Goal: Task Accomplishment & Management: Manage account settings

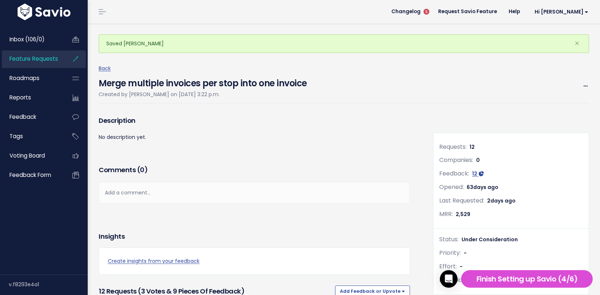
click at [28, 57] on span "Feature Requests" at bounding box center [33, 59] width 49 height 8
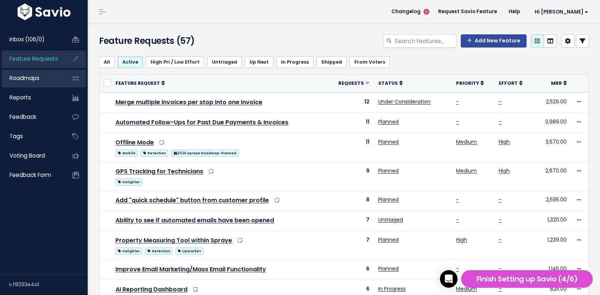
click at [52, 77] on link "Roadmaps" at bounding box center [31, 78] width 59 height 17
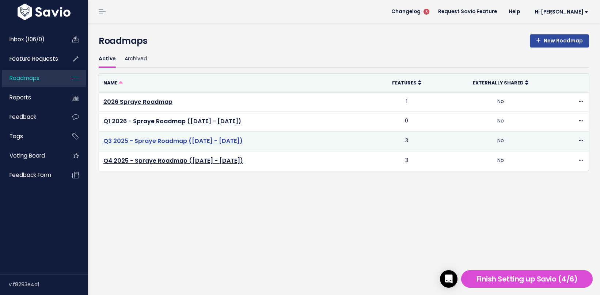
click at [149, 143] on link "Q3 2025 - Spraye Roadmap ([DATE] - [DATE])" at bounding box center [172, 141] width 139 height 8
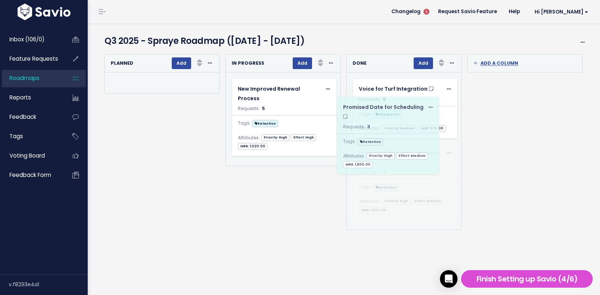
drag, startPoint x: 292, startPoint y: 112, endPoint x: 397, endPoint y: 131, distance: 107.2
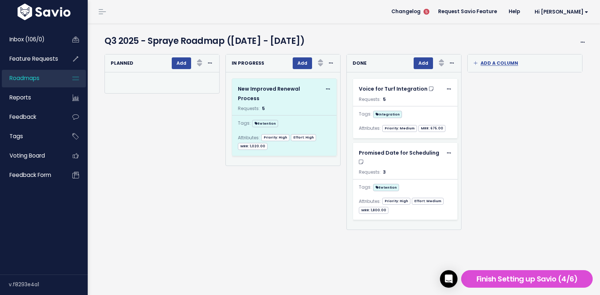
click at [326, 88] on icon at bounding box center [328, 89] width 4 height 5
click at [324, 89] on span at bounding box center [327, 88] width 7 height 9
click at [293, 108] on link "Edit" at bounding box center [294, 109] width 53 height 14
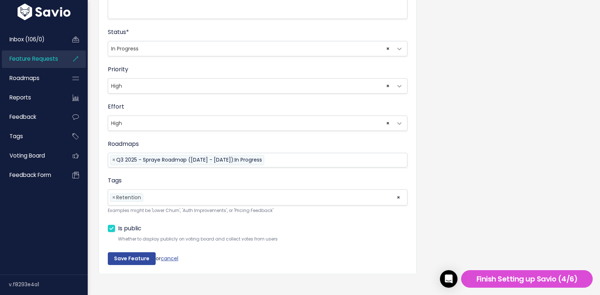
scroll to position [239, 0]
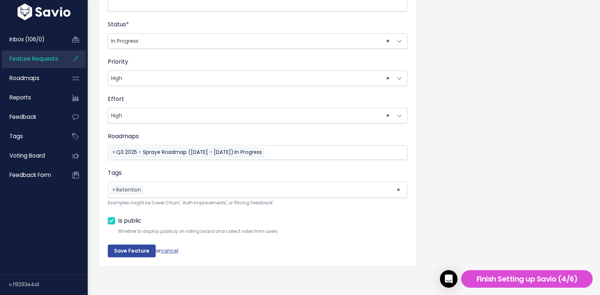
click at [295, 148] on input "search" at bounding box center [302, 152] width 73 height 9
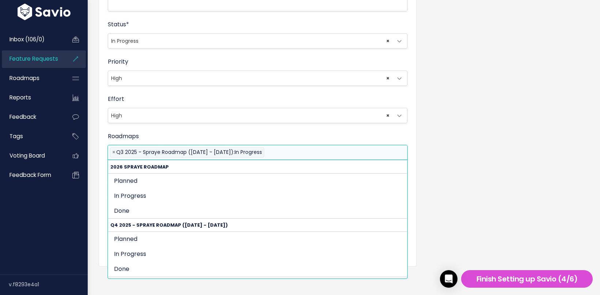
scroll to position [57, 0]
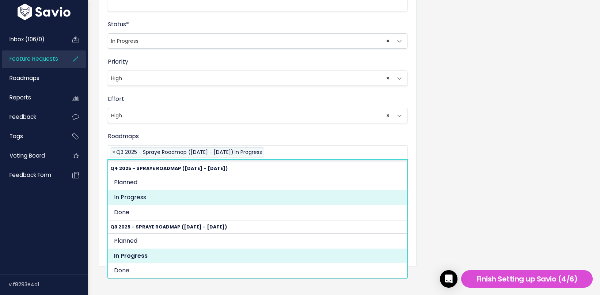
select select "1774"
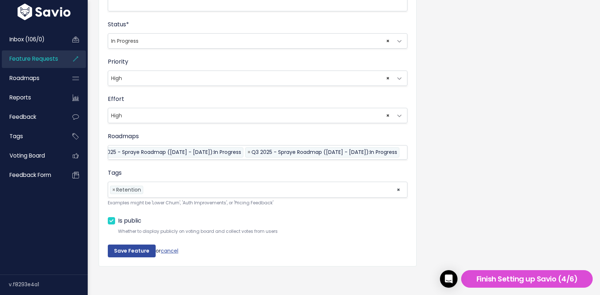
click at [115, 260] on div "Title * New Improved Renewal Process Description | | | | A brief description of…" at bounding box center [258, 41] width 318 height 449
click at [121, 253] on input "Save Feature" at bounding box center [132, 250] width 48 height 13
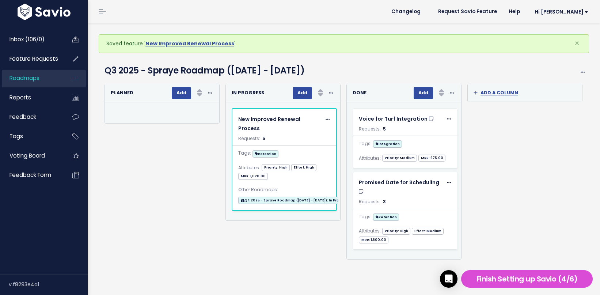
scroll to position [12, 0]
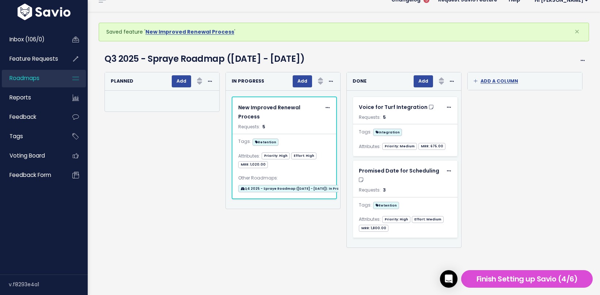
click at [42, 77] on link "Roadmaps" at bounding box center [31, 78] width 59 height 17
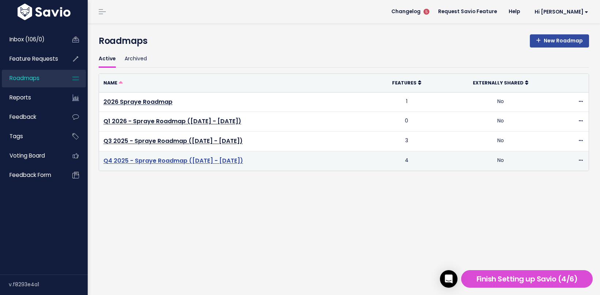
click at [152, 161] on link "Q4 2025 - Spraye Roadmap (Oct - Dec 2025)" at bounding box center [173, 160] width 140 height 8
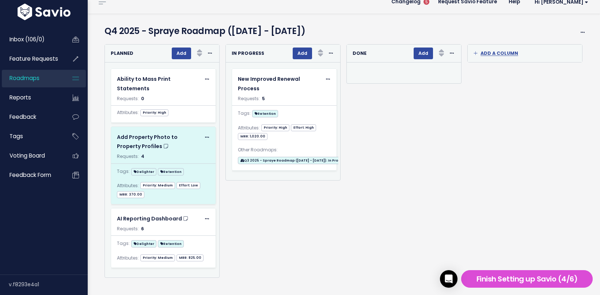
scroll to position [14, 0]
